Goal: Navigation & Orientation: Find specific page/section

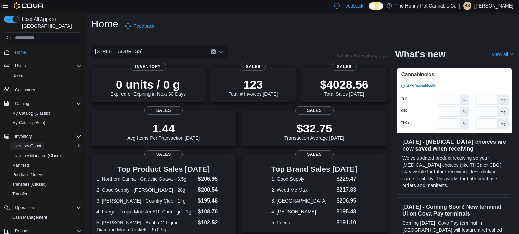
click at [21, 142] on span "Inventory Count" at bounding box center [26, 146] width 29 height 8
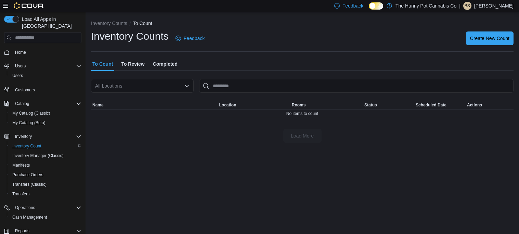
click at [21, 49] on button "Home" at bounding box center [42, 52] width 83 height 10
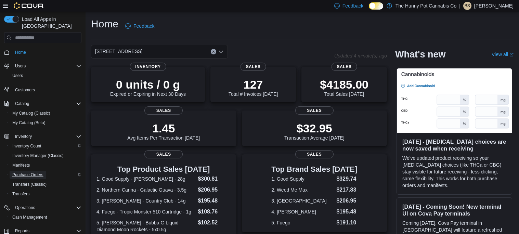
click at [25, 172] on span "Purchase Orders" at bounding box center [27, 174] width 31 height 5
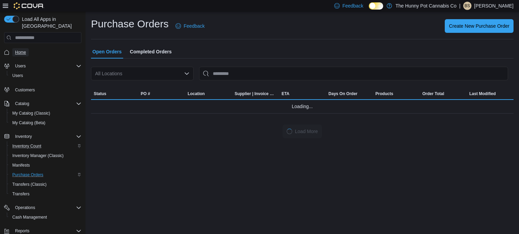
click at [20, 50] on span "Home" at bounding box center [20, 52] width 11 height 5
